Goal: Complete application form

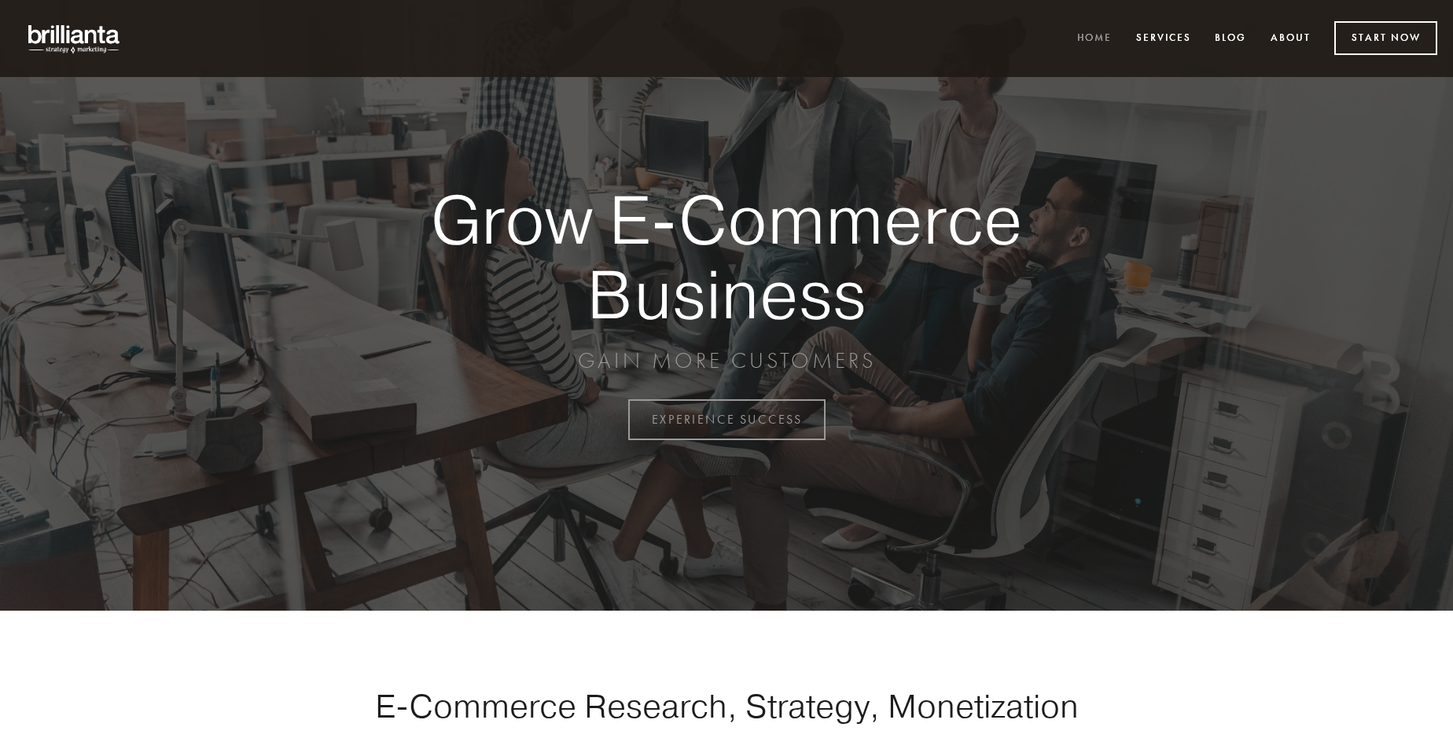
scroll to position [4122, 0]
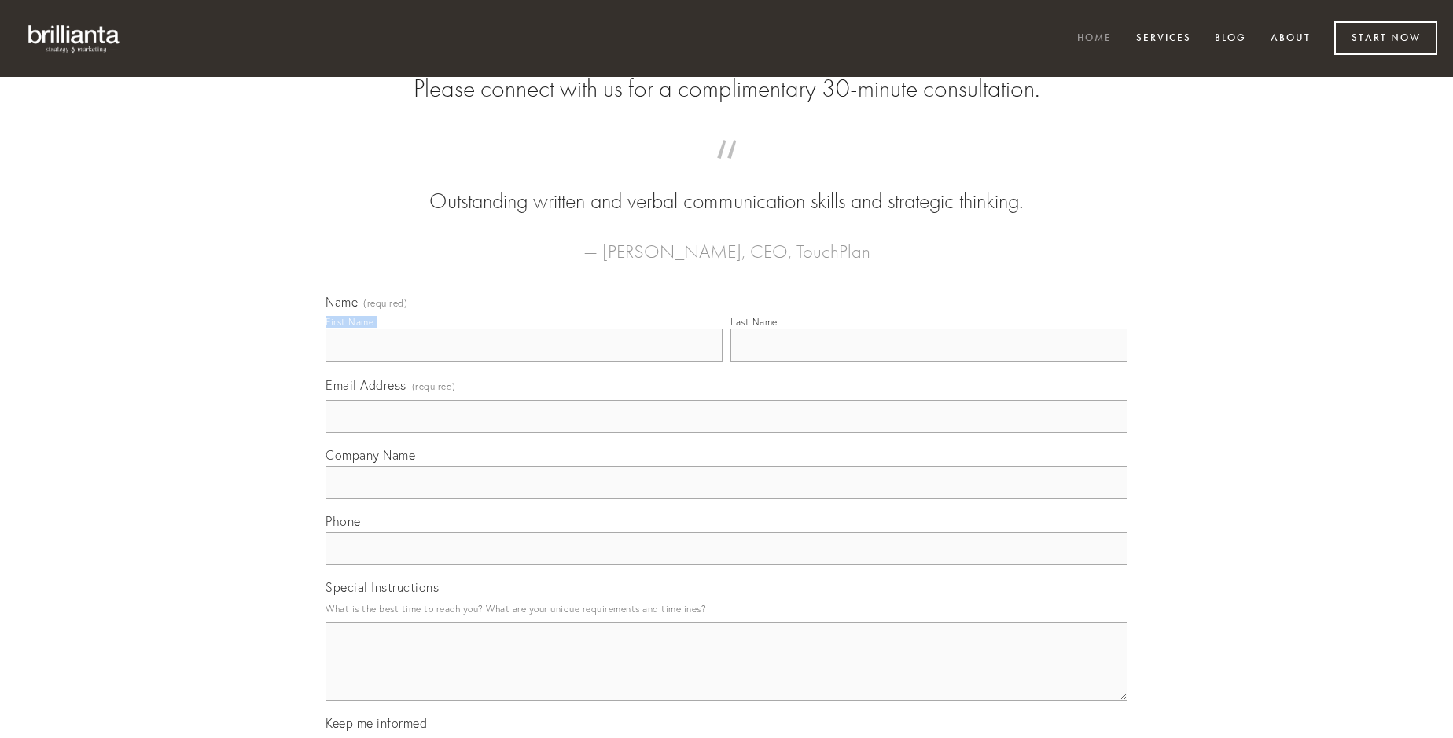
type input "[PERSON_NAME]"
click at [929, 362] on input "Last Name" at bounding box center [928, 345] width 397 height 33
type input "[PERSON_NAME]"
click at [727, 433] on input "Email Address (required)" at bounding box center [727, 416] width 802 height 33
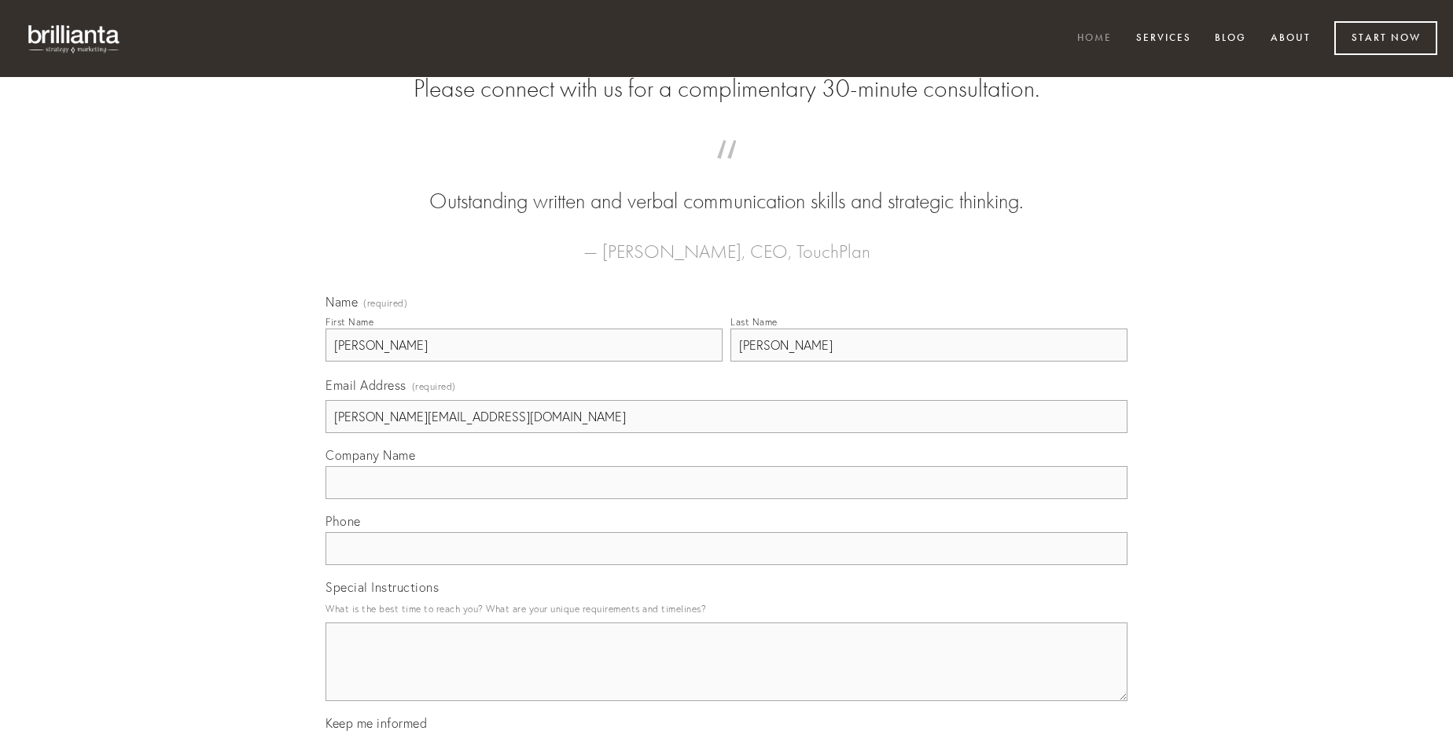
type input "[PERSON_NAME][EMAIL_ADDRESS][DOMAIN_NAME]"
click at [727, 499] on input "Company Name" at bounding box center [727, 482] width 802 height 33
type input "coniecto"
click at [727, 565] on input "text" at bounding box center [727, 548] width 802 height 33
click at [727, 676] on textarea "Special Instructions" at bounding box center [727, 662] width 802 height 79
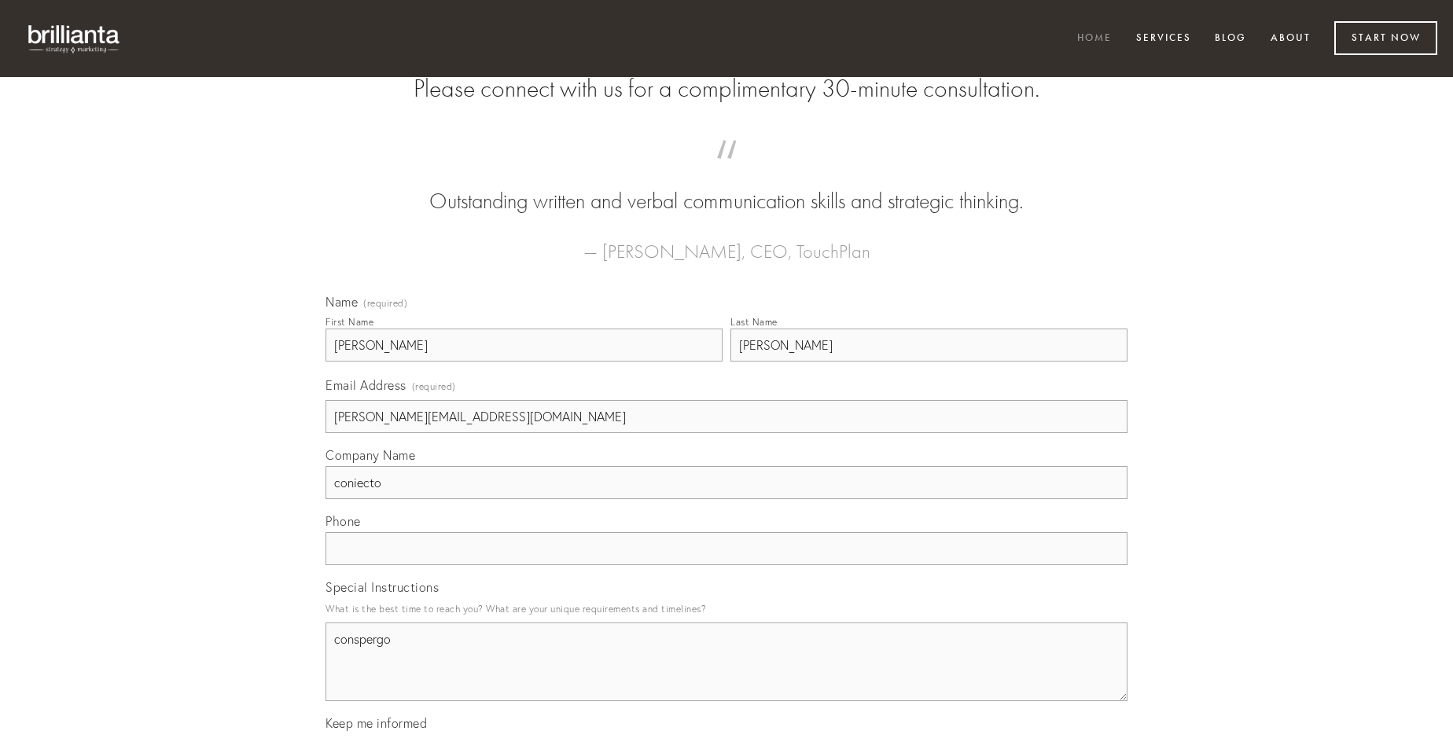
type textarea "conspergo"
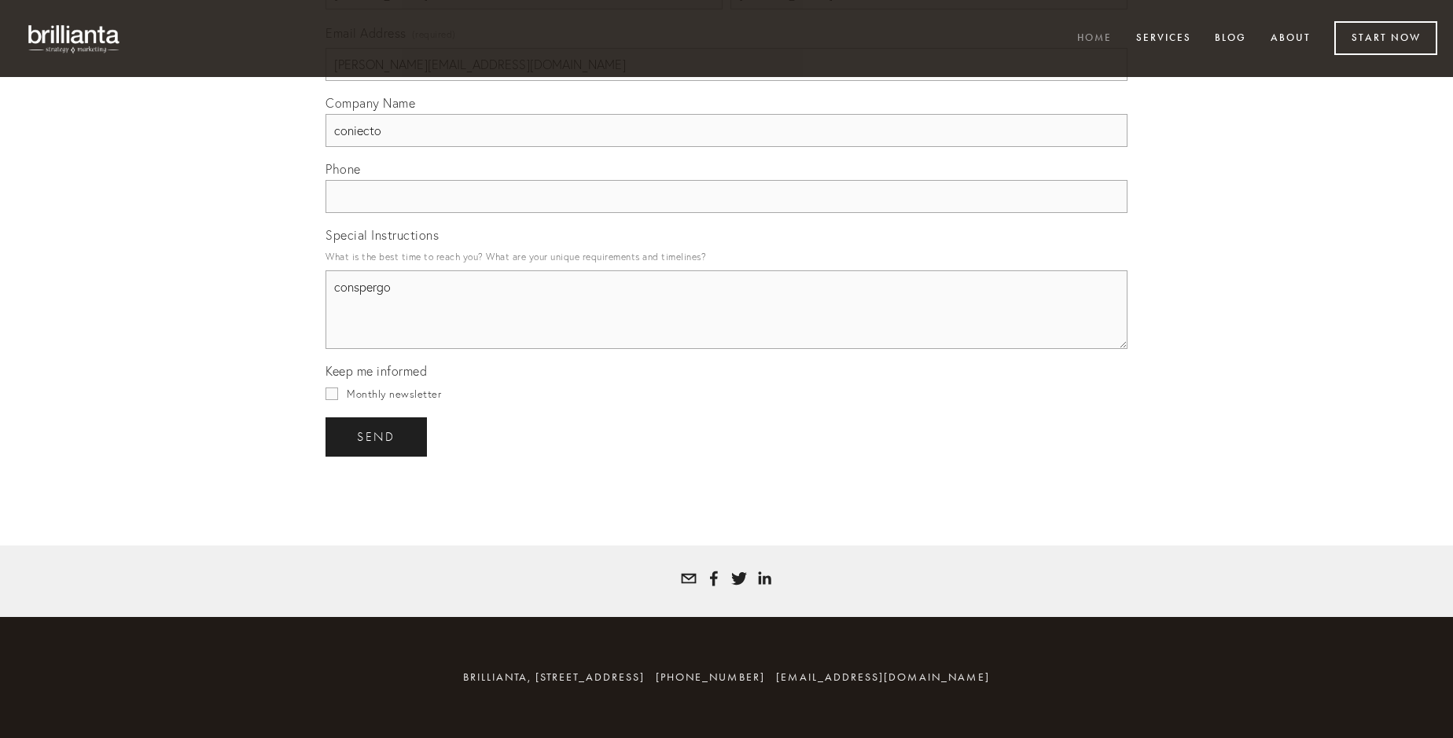
click at [377, 436] on span "send" at bounding box center [376, 437] width 39 height 14
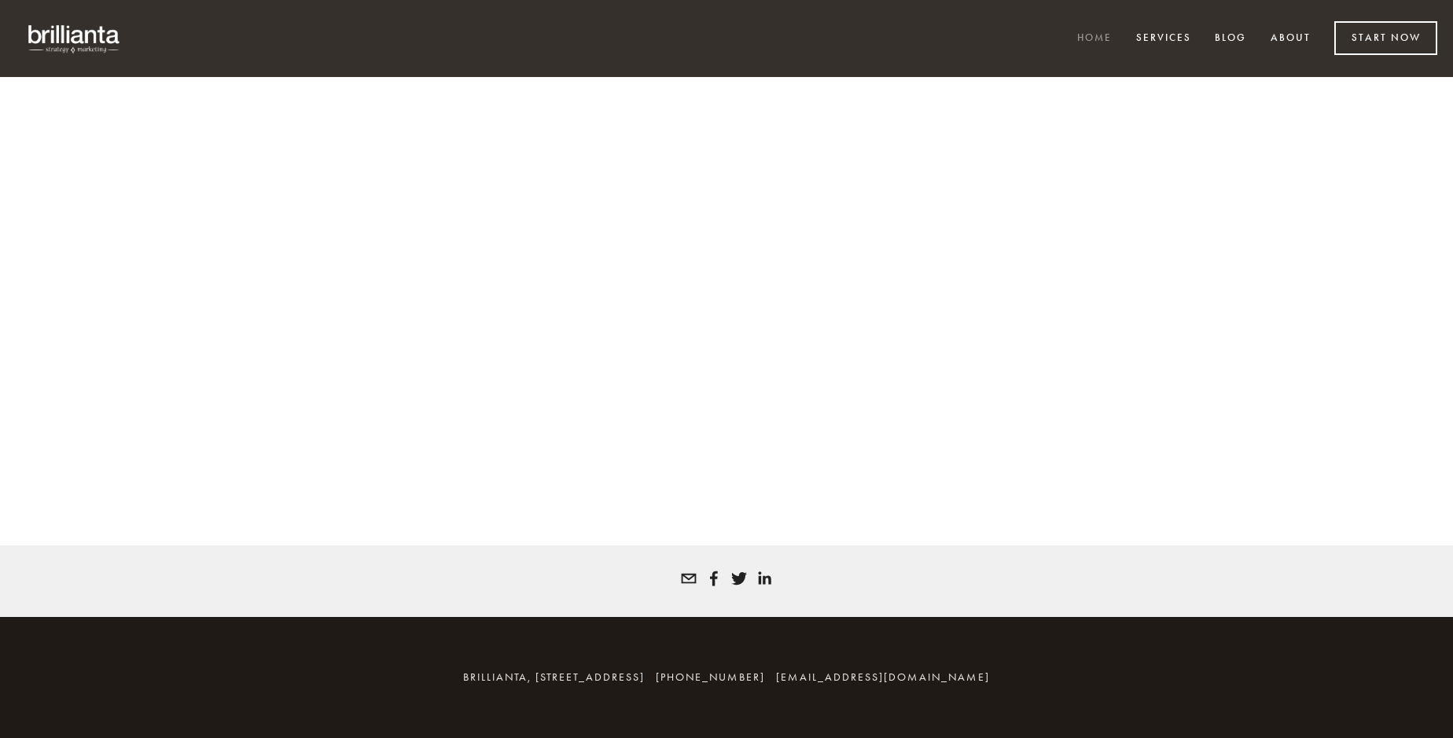
scroll to position [4100, 0]
